Goal: Information Seeking & Learning: Learn about a topic

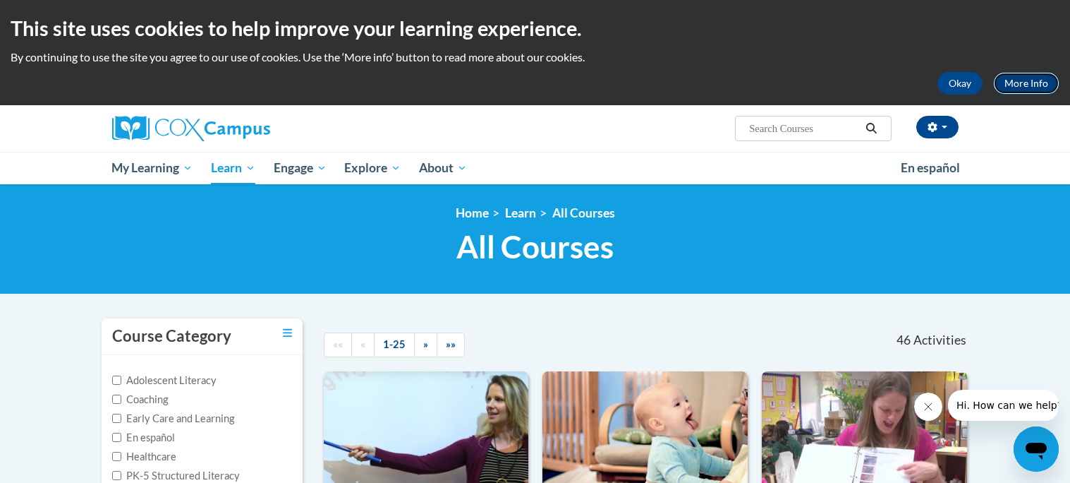
click at [1034, 78] on link "More Info" at bounding box center [1026, 83] width 66 height 23
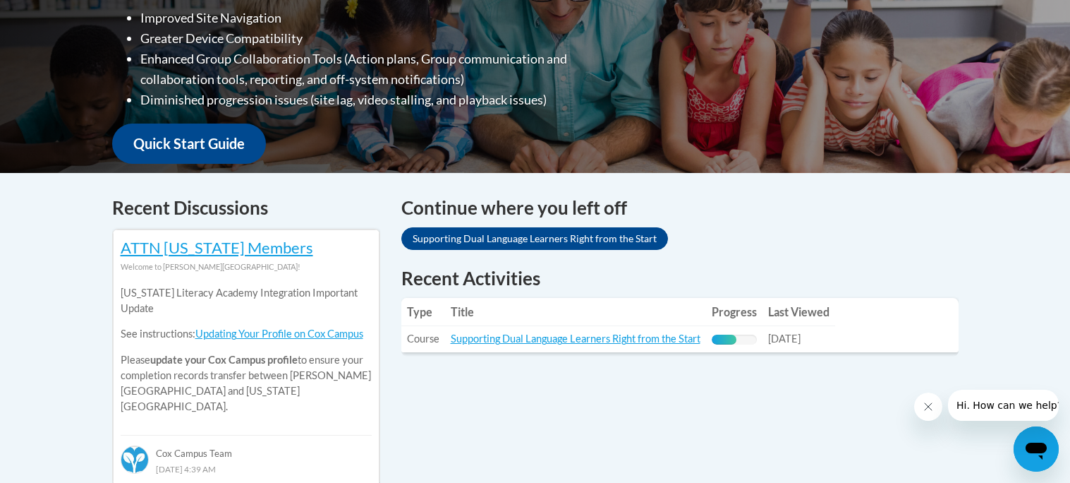
scroll to position [428, 0]
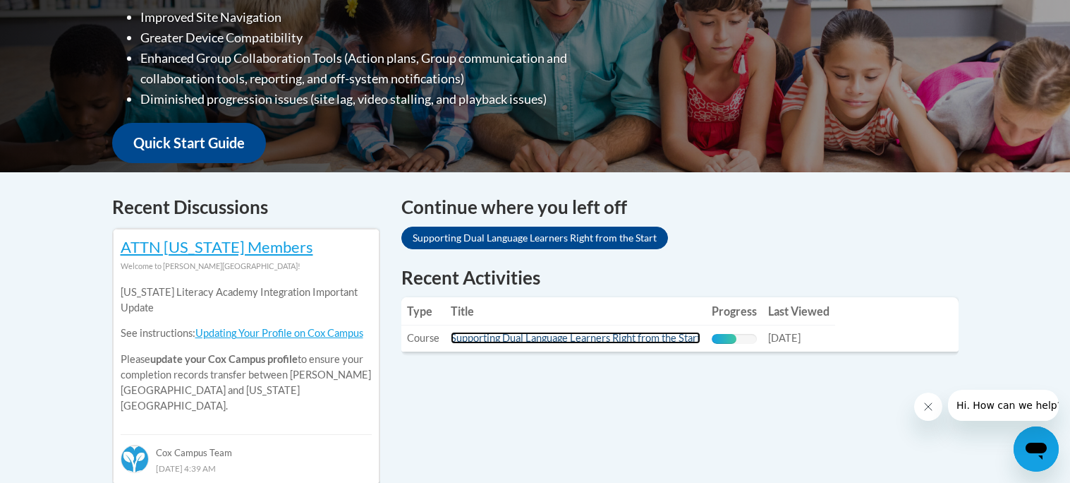
click at [500, 338] on link "Supporting Dual Language Learners Right from the Start" at bounding box center [576, 338] width 250 height 12
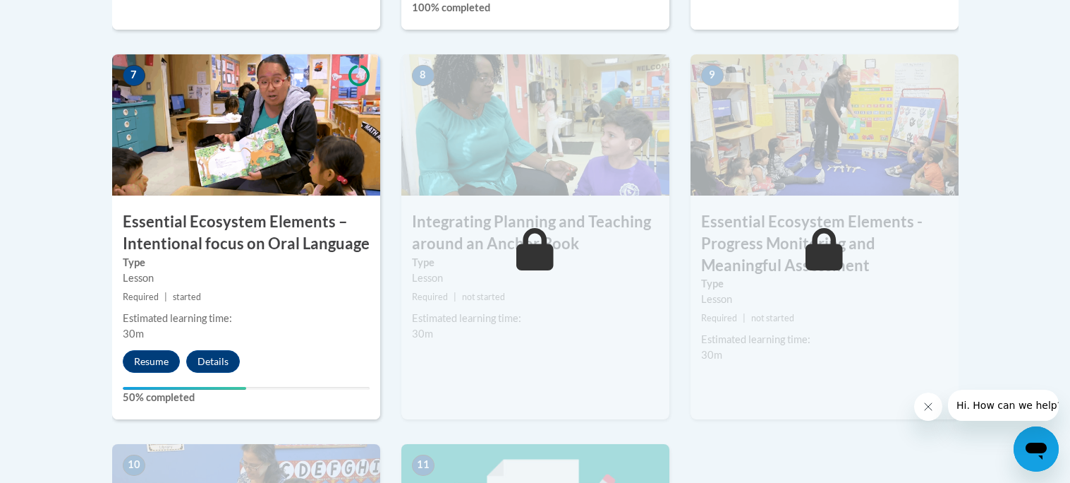
scroll to position [1263, 0]
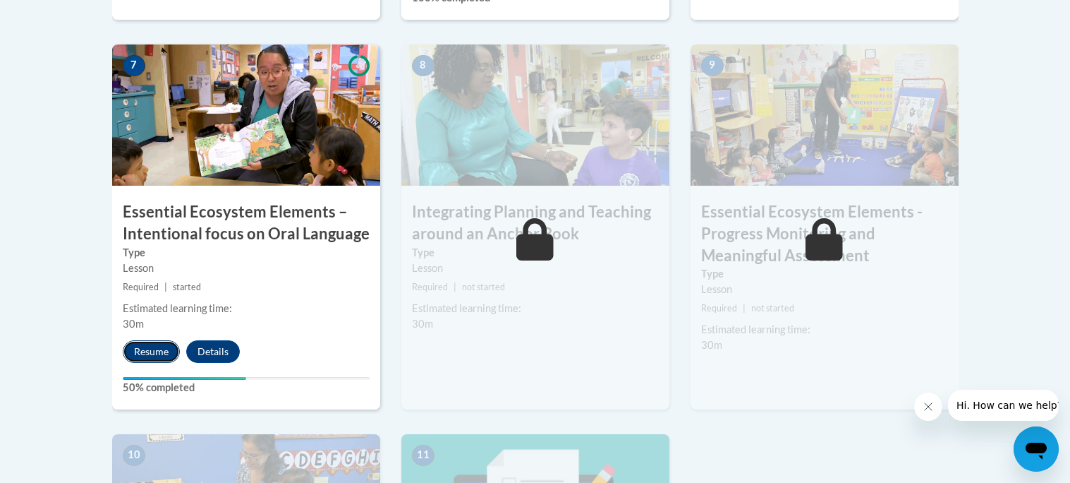
click at [152, 354] on button "Resume" at bounding box center [151, 351] width 57 height 23
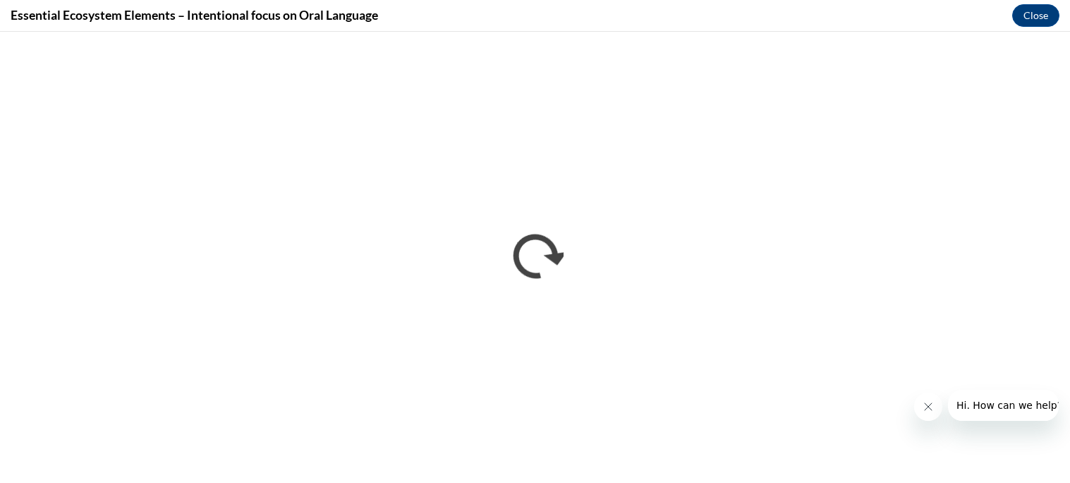
scroll to position [0, 0]
click at [929, 404] on icon "Close message from company" at bounding box center [928, 406] width 11 height 11
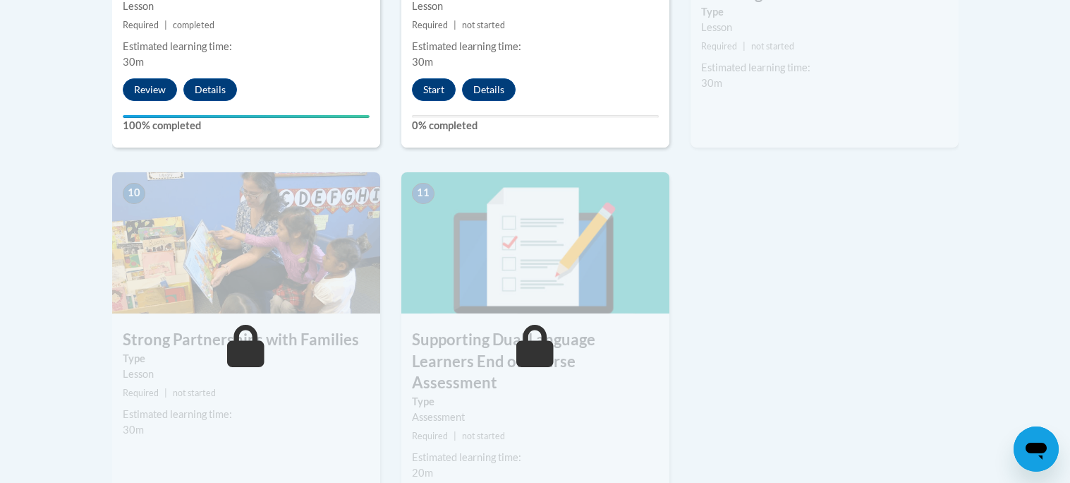
scroll to position [1530, 0]
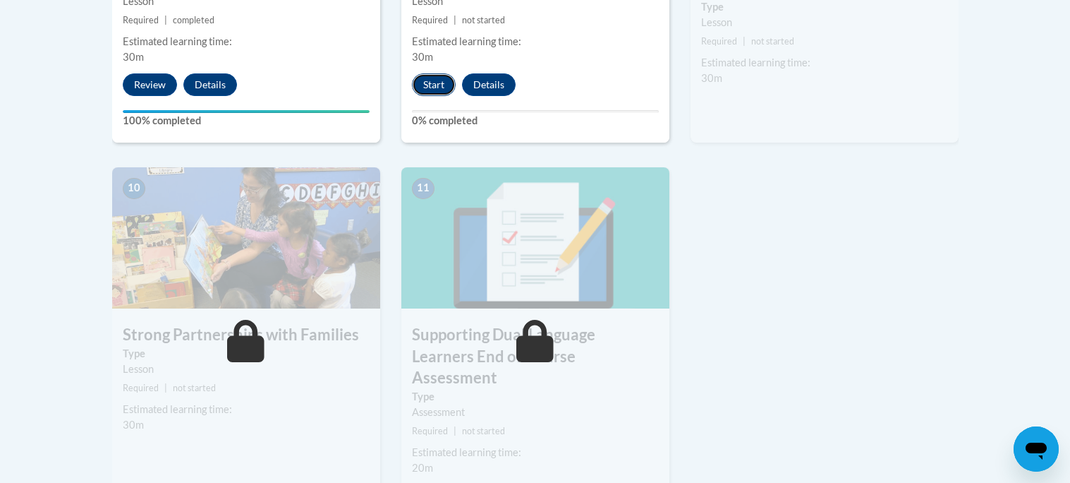
click at [436, 79] on button "Start" at bounding box center [434, 84] width 44 height 23
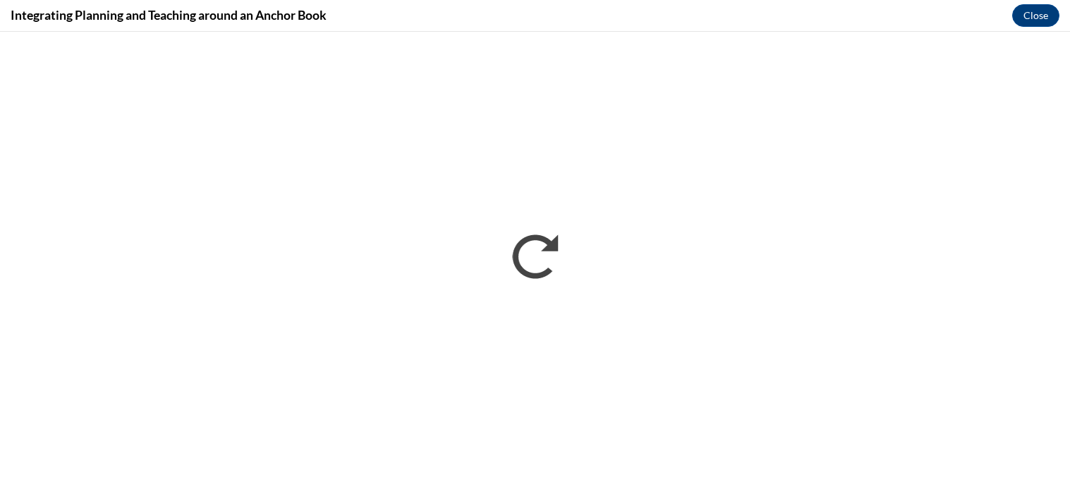
scroll to position [0, 0]
